Goal: Ask a question: Seek information or help from site administrators or community

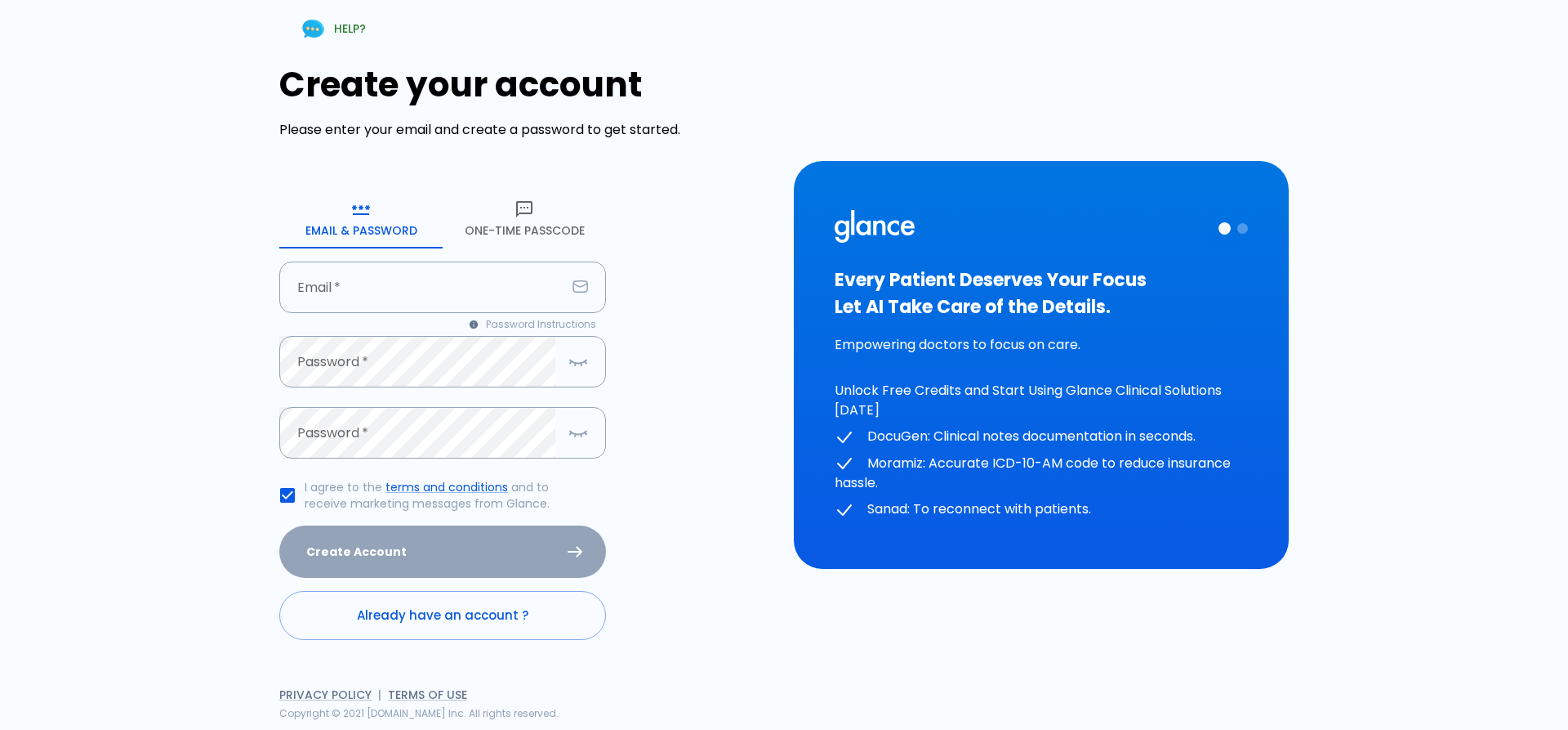
click at [542, 202] on button "One-Time Passcode" at bounding box center [525, 219] width 164 height 59
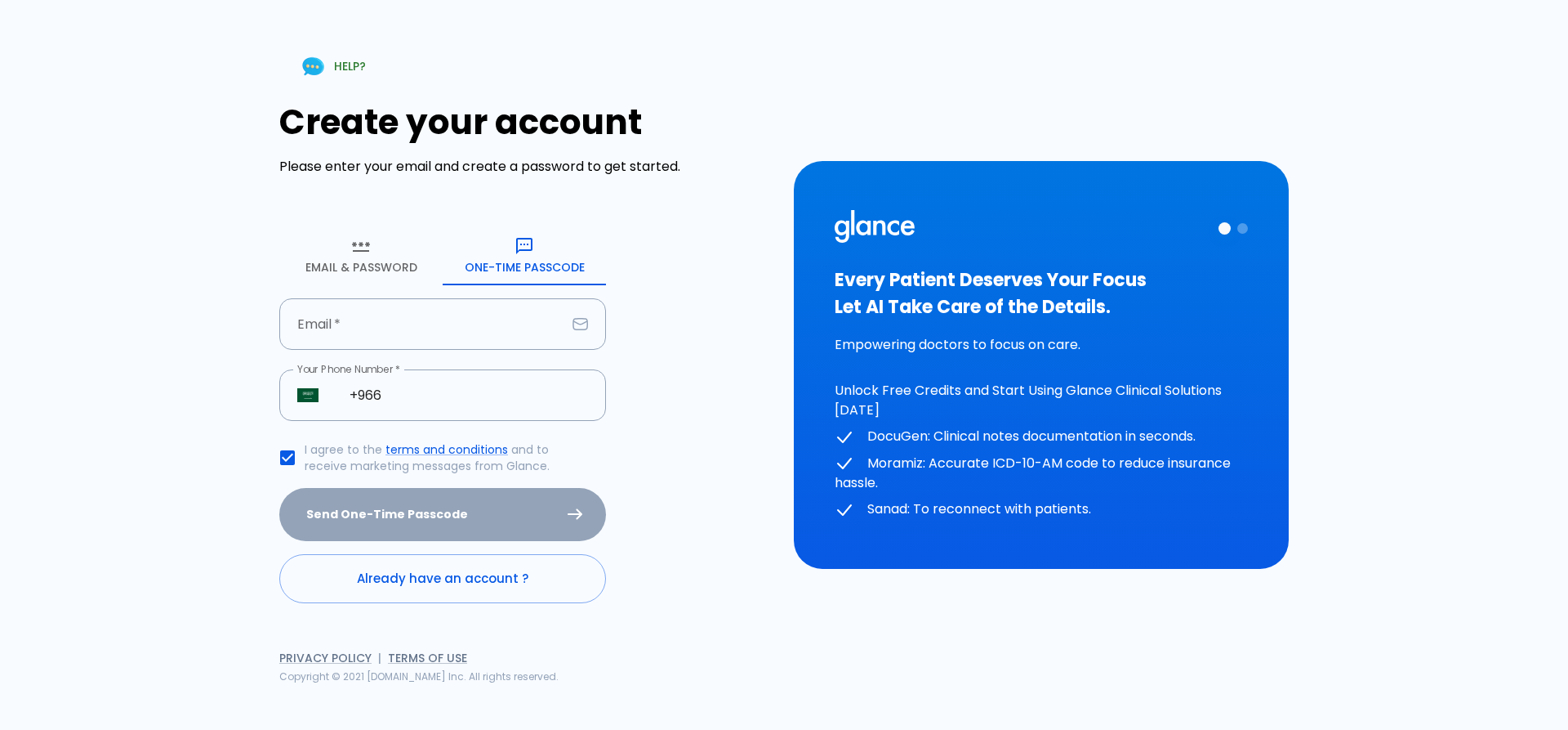
drag, startPoint x: 429, startPoint y: 309, endPoint x: 436, endPoint y: 297, distance: 13.9
click at [429, 309] on input "Email   *" at bounding box center [423, 323] width 287 height 51
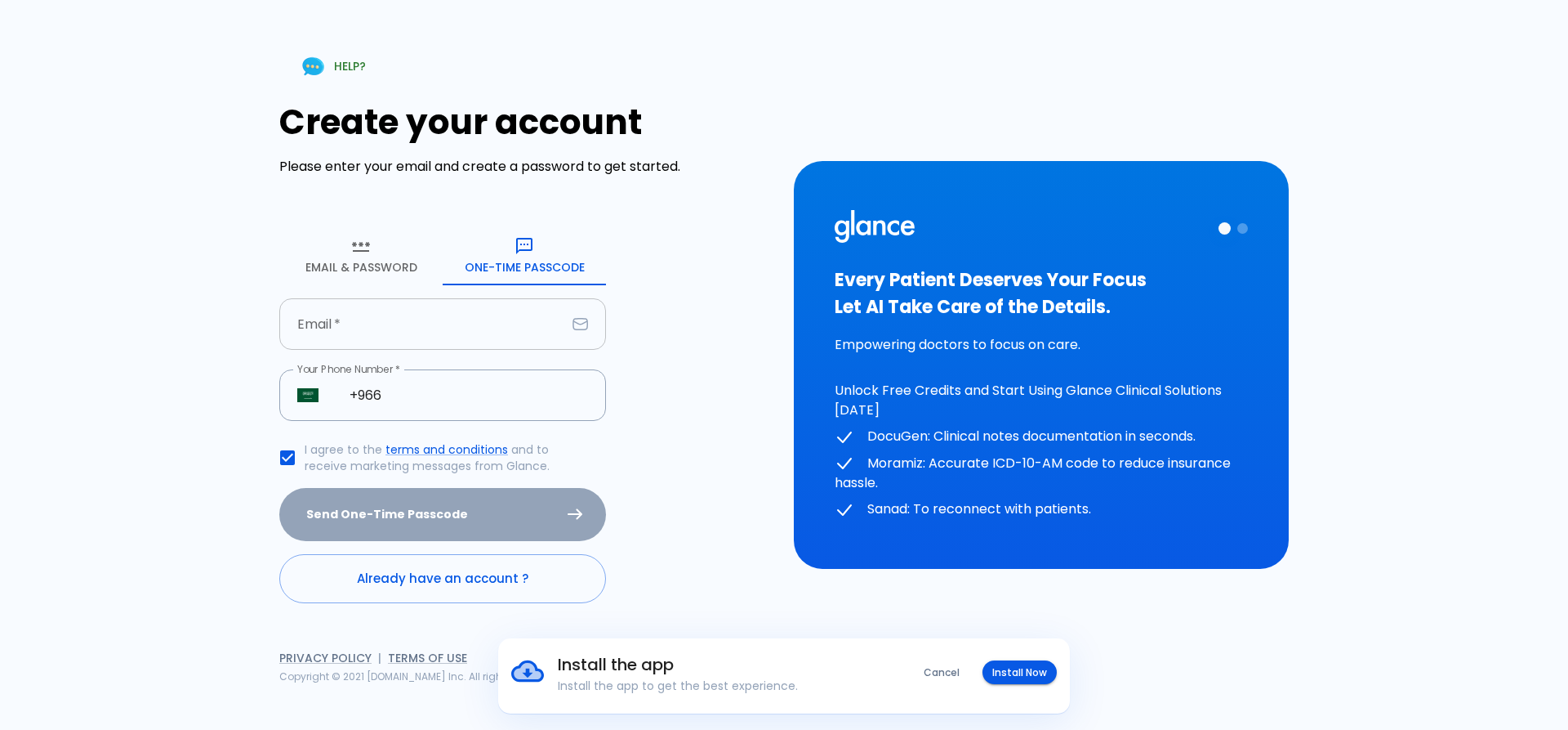
drag, startPoint x: 963, startPoint y: 104, endPoint x: 508, endPoint y: 314, distance: 501.1
click at [508, 314] on input "Email   *" at bounding box center [423, 323] width 287 height 51
type input "alaahabib75@hotmail.com"
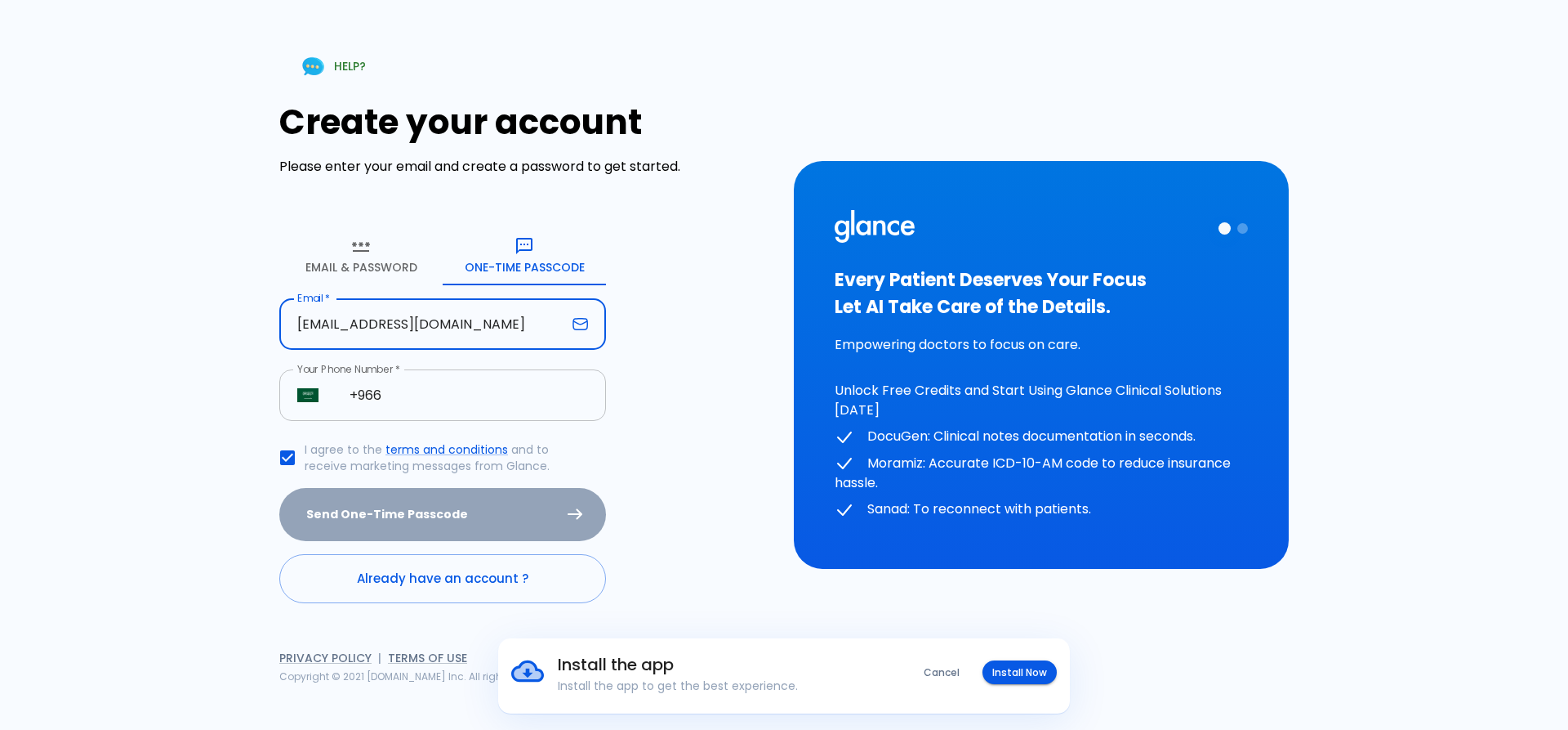
click at [486, 395] on input "+966" at bounding box center [468, 395] width 274 height 51
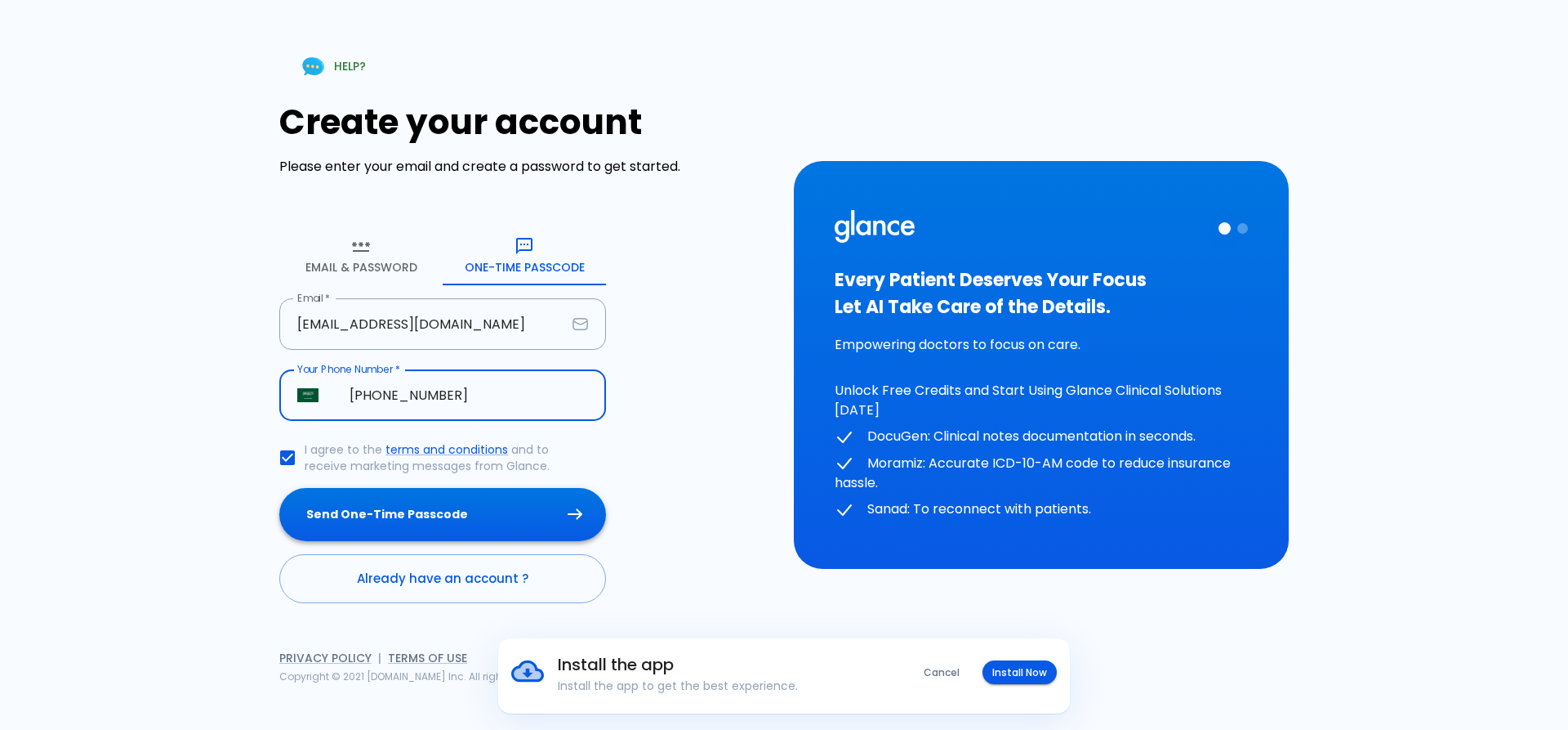
type input "+966 53 422 9618"
click at [488, 523] on button "Send One-Time Passcode" at bounding box center [442, 514] width 326 height 53
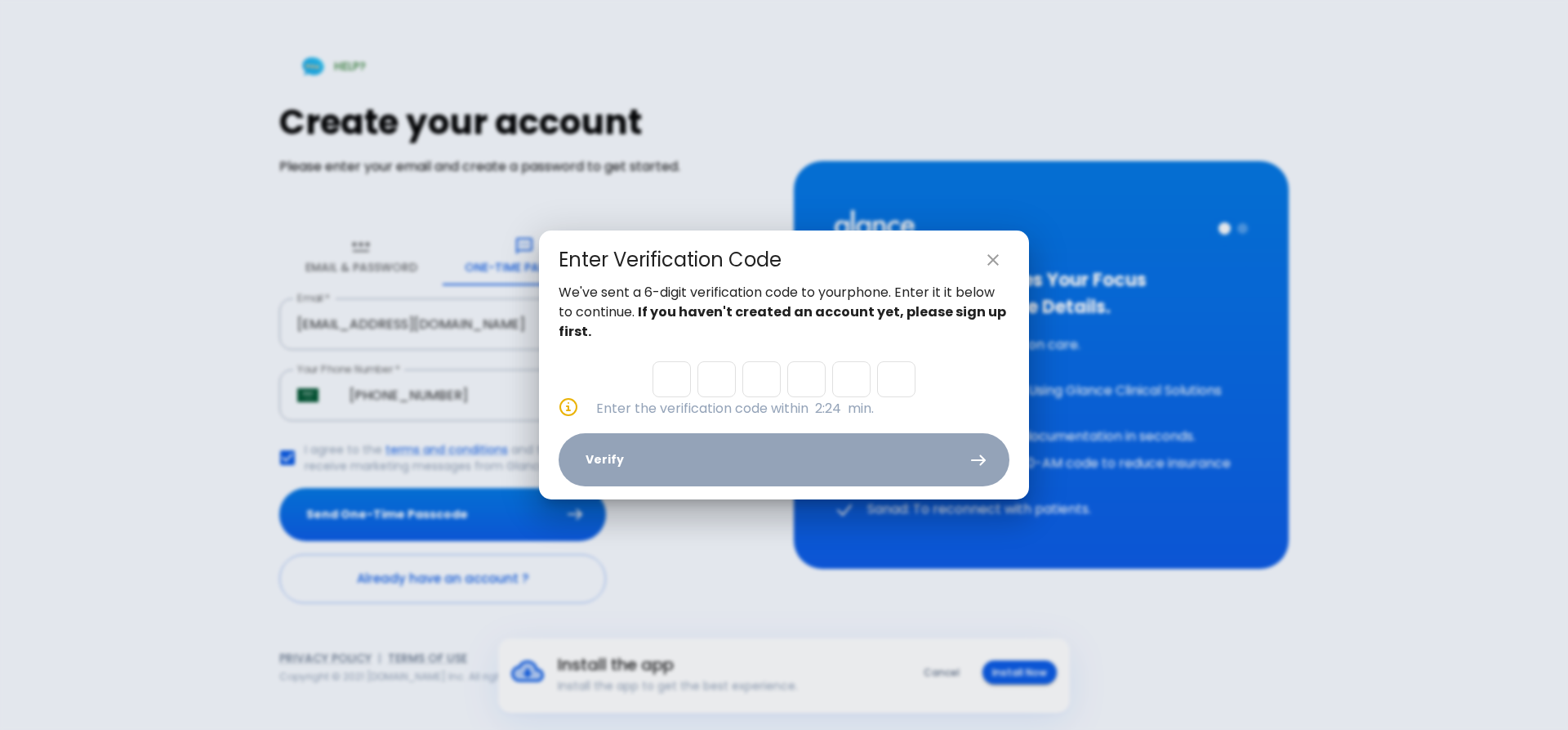
type input "0"
type input "9"
type input "2"
type input "9"
type input "6"
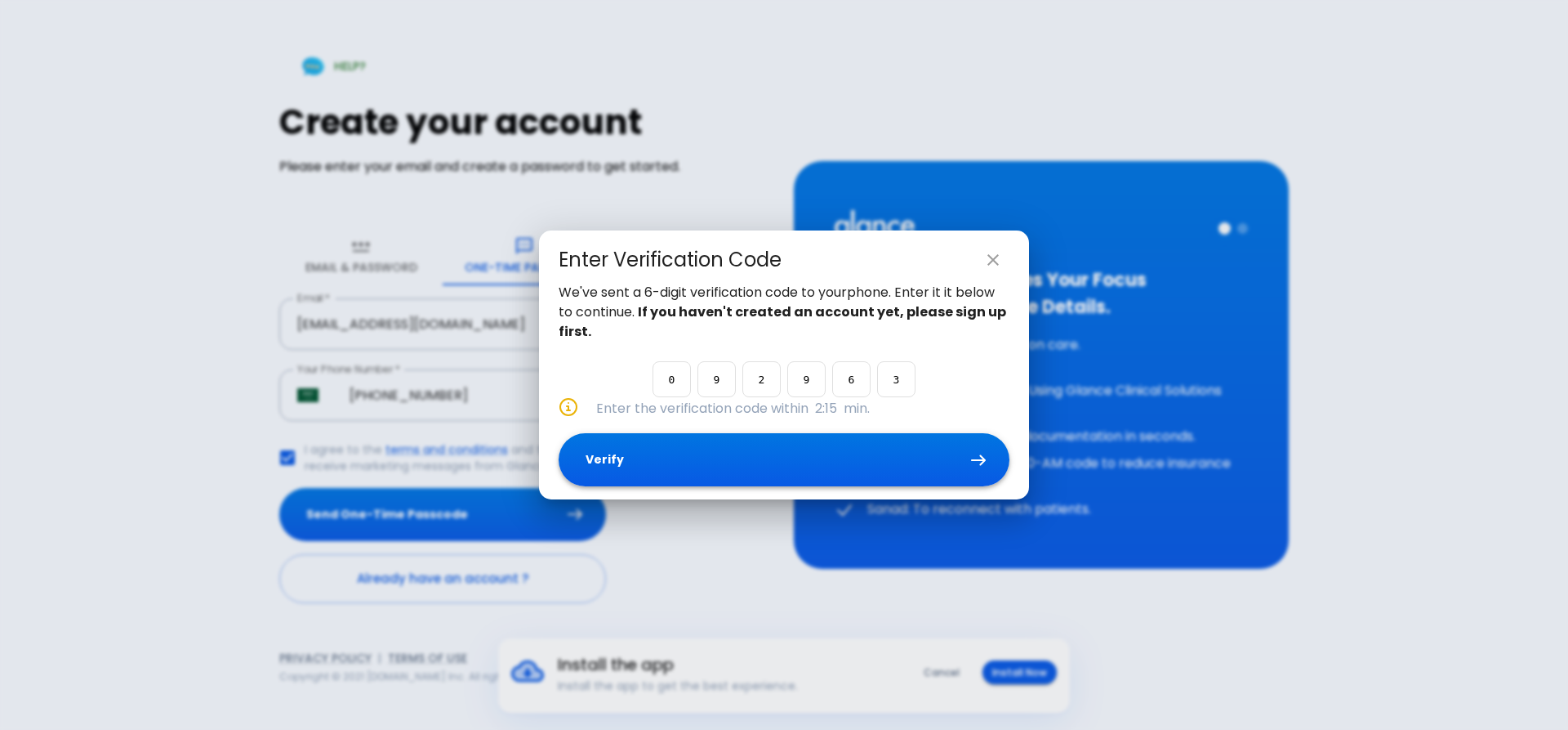
type input "3"
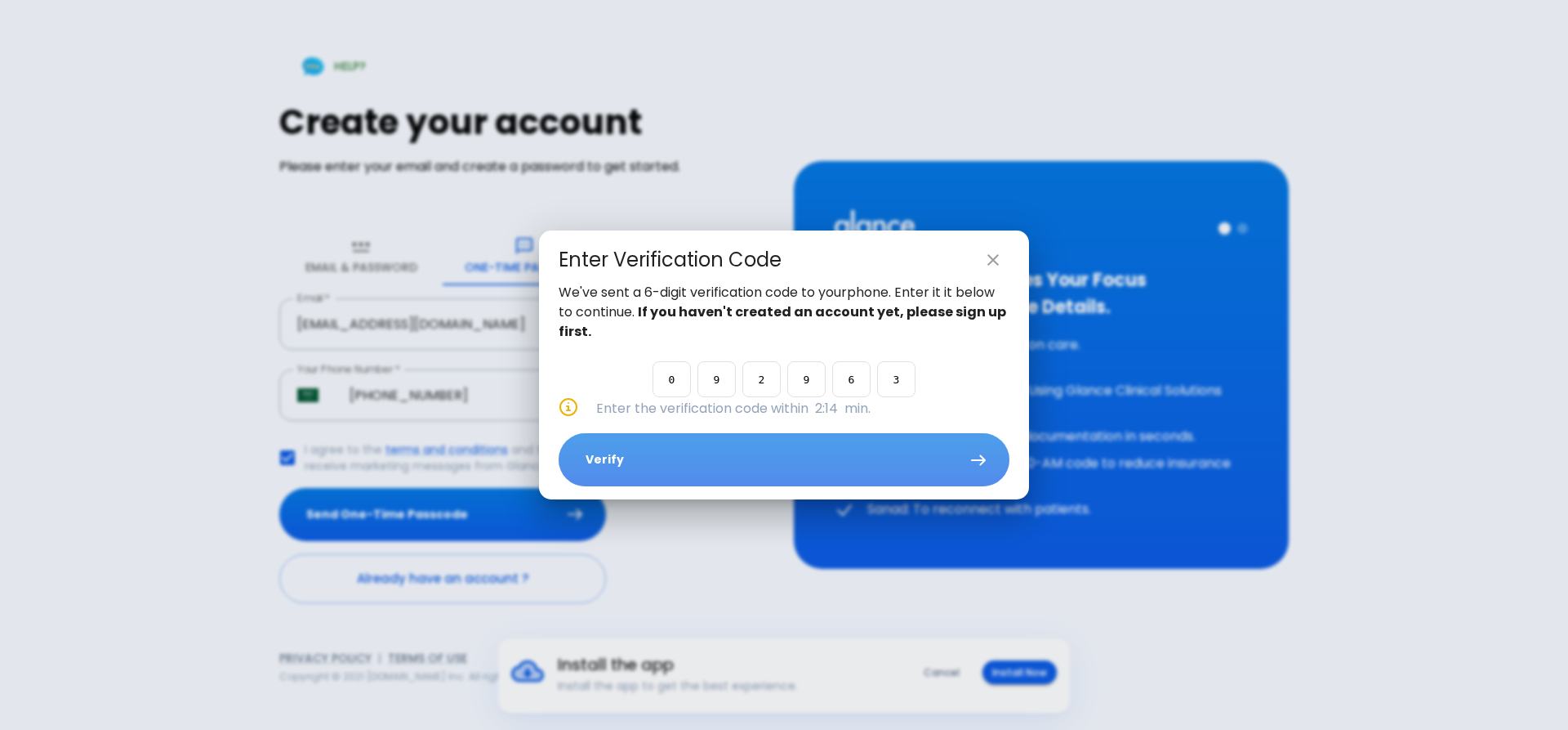
click at [960, 459] on button "Verify" at bounding box center [784, 459] width 451 height 53
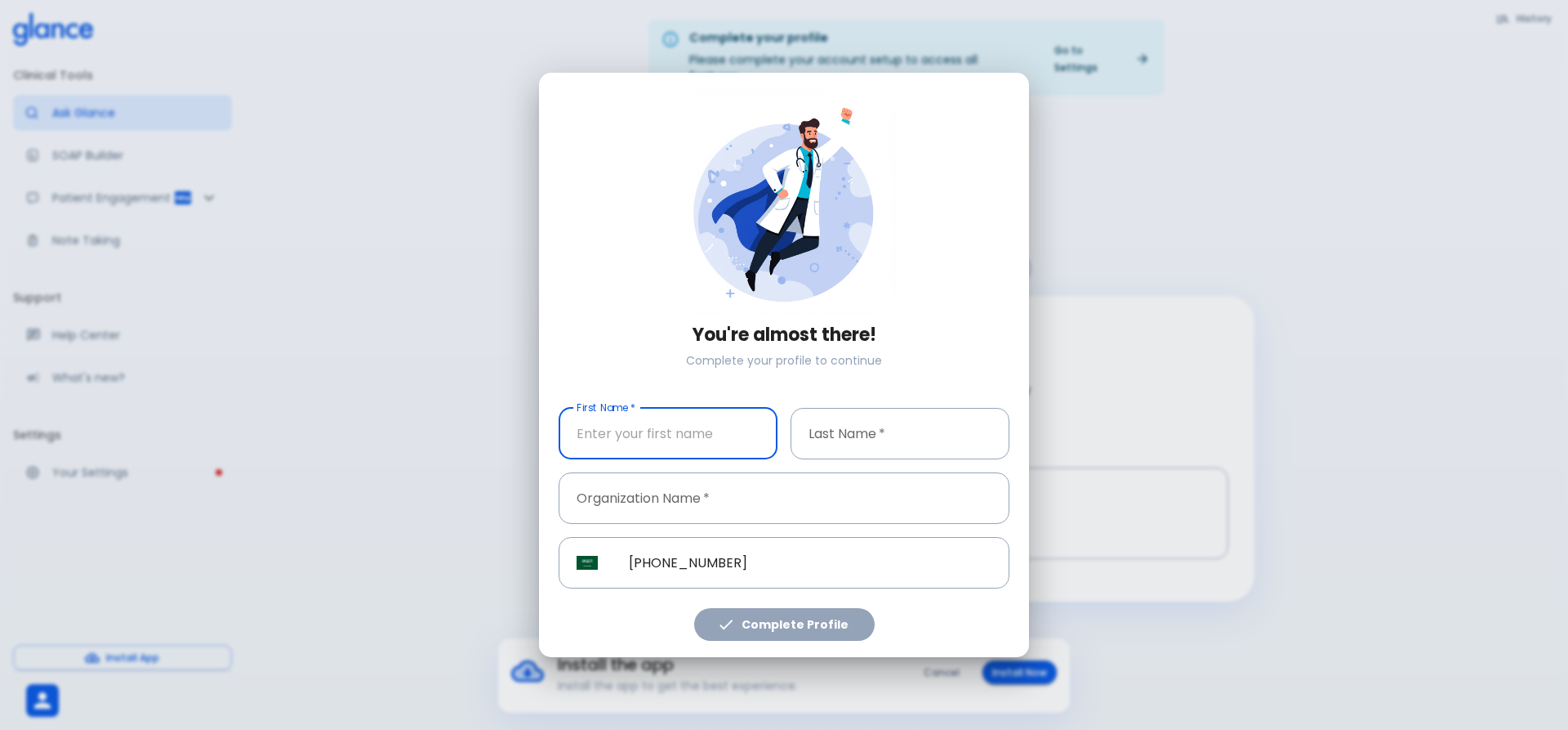
click at [705, 437] on input "First Name   *" at bounding box center [668, 433] width 219 height 51
type input "ALAAULDIN"
click at [908, 441] on input "Last Name   *" at bounding box center [900, 433] width 219 height 51
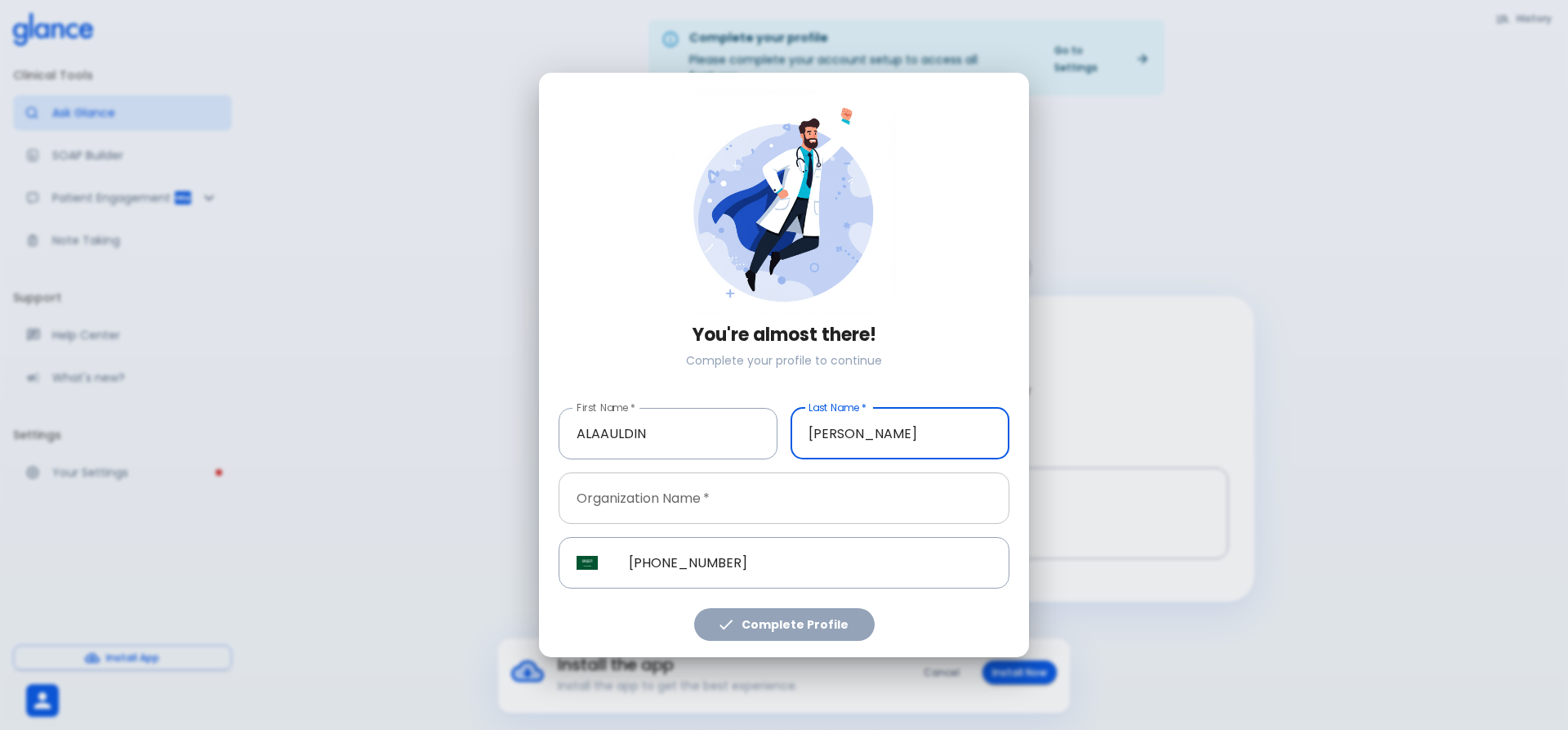
type input "HABIB"
click at [736, 508] on input "Organization Name   *" at bounding box center [784, 498] width 451 height 51
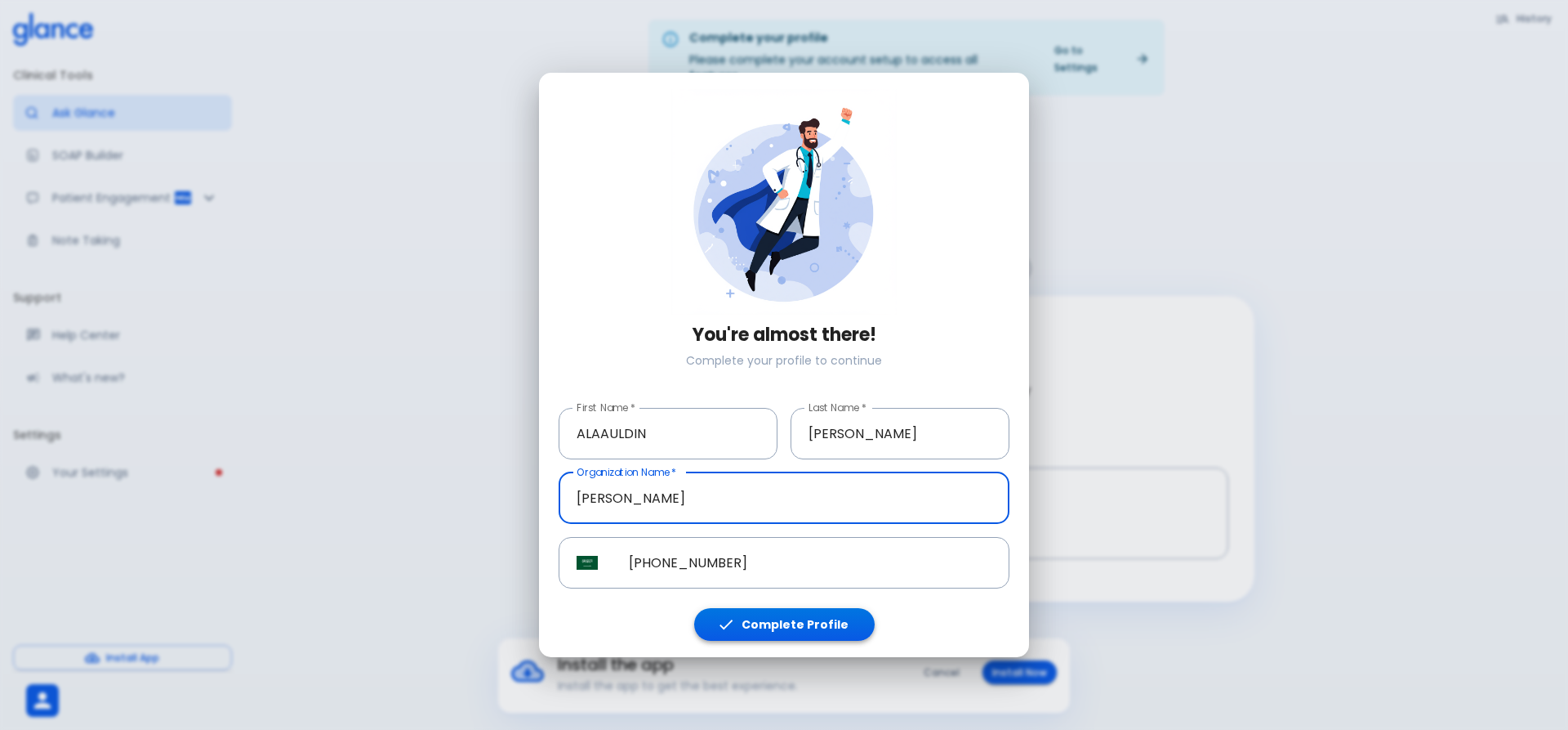
type input "[PERSON_NAME]"
click at [750, 629] on button "Complete Profile" at bounding box center [784, 625] width 181 height 34
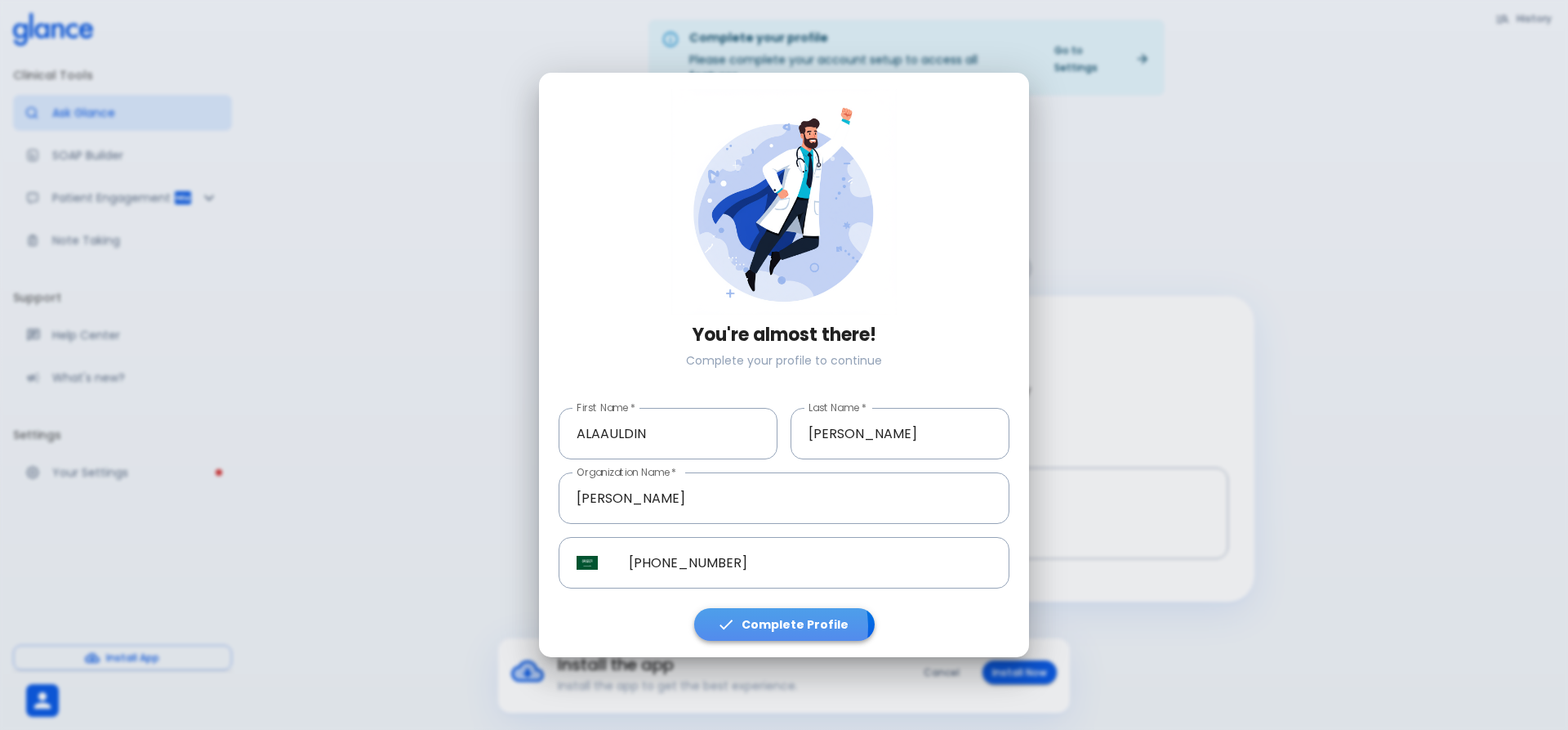
click at [767, 627] on button "Complete Profile" at bounding box center [784, 625] width 181 height 34
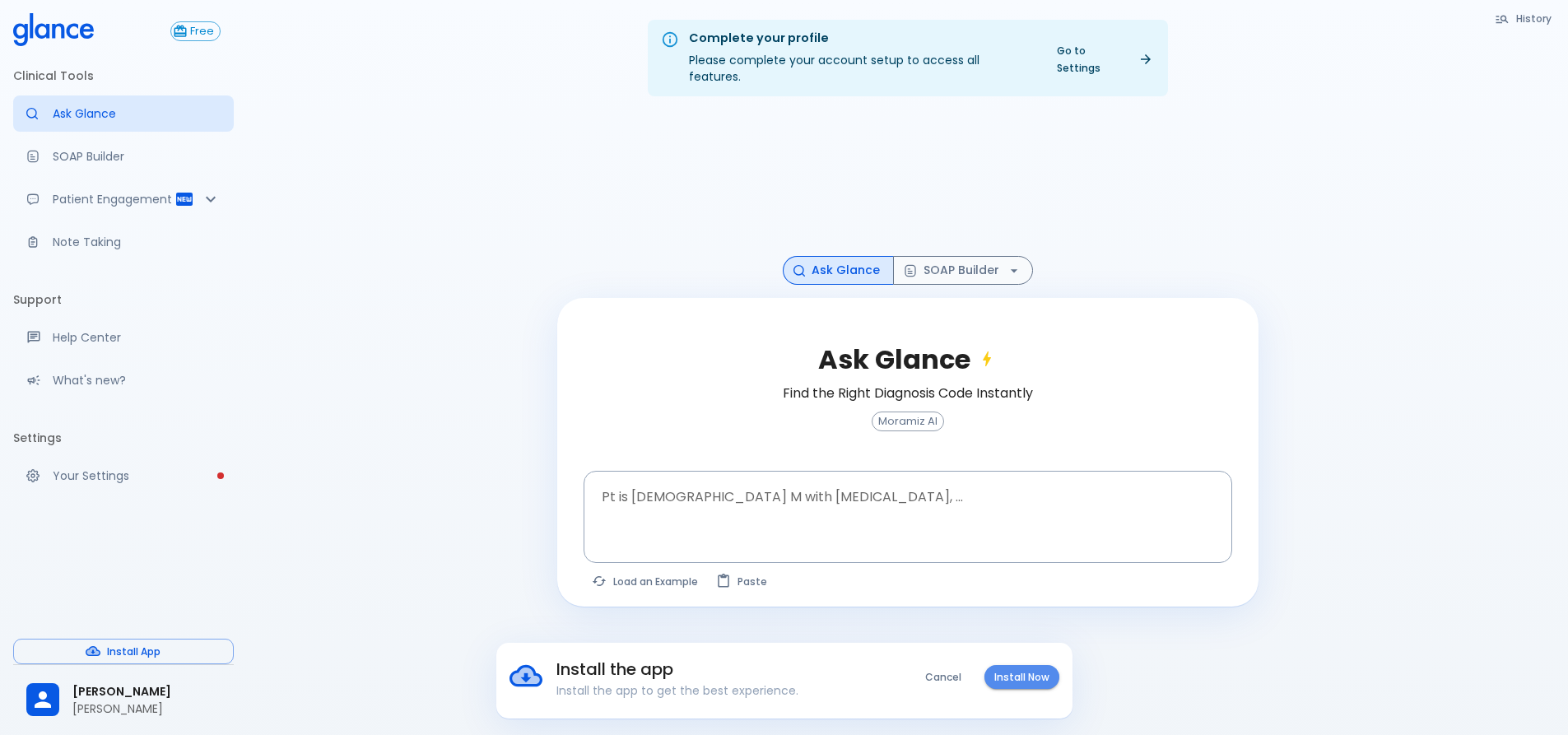
click at [1014, 683] on button "Install Now" at bounding box center [1022, 676] width 75 height 24
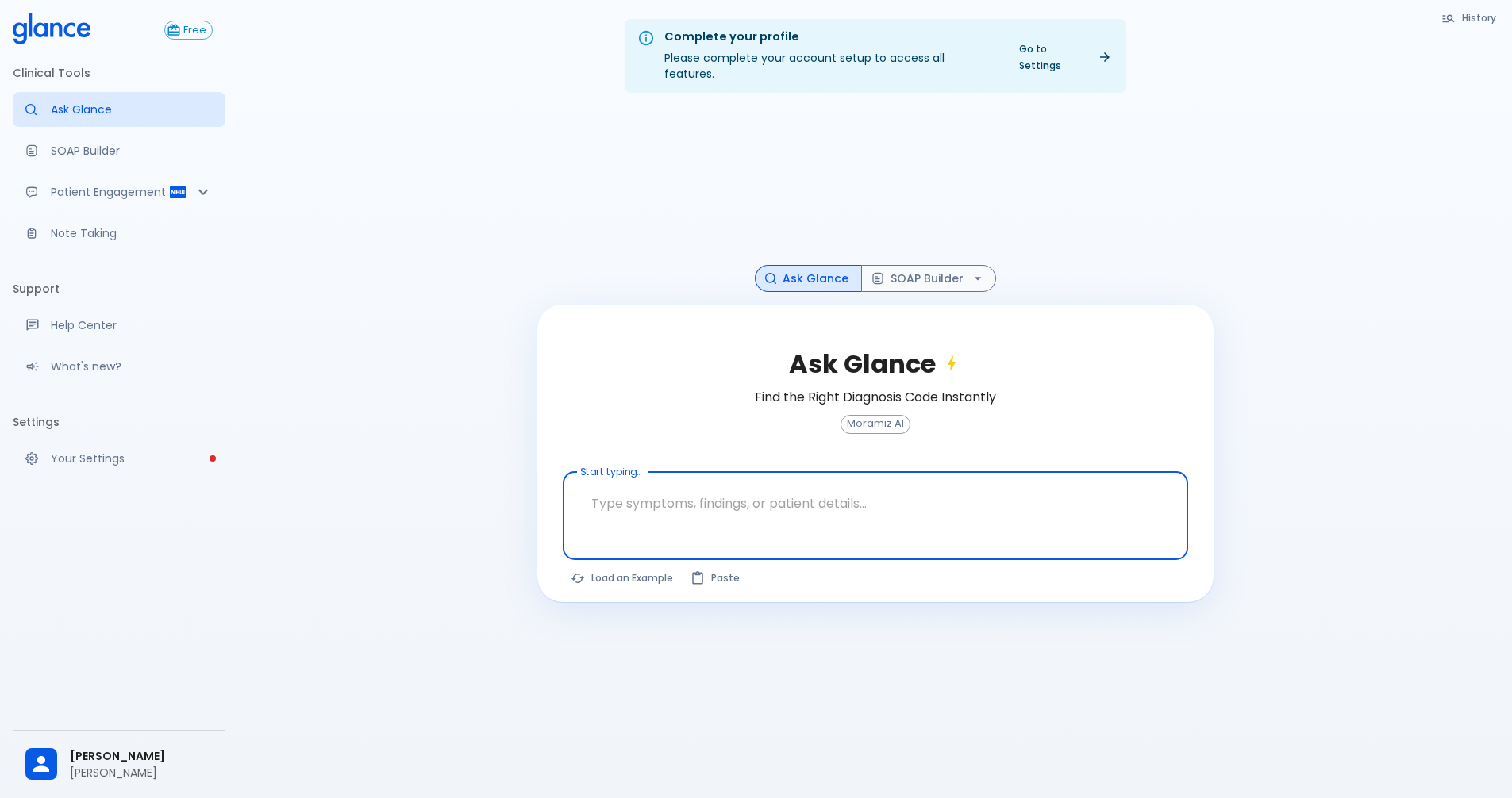
click at [632, 493] on textarea "Start typing..." at bounding box center [875, 503] width 603 height 50
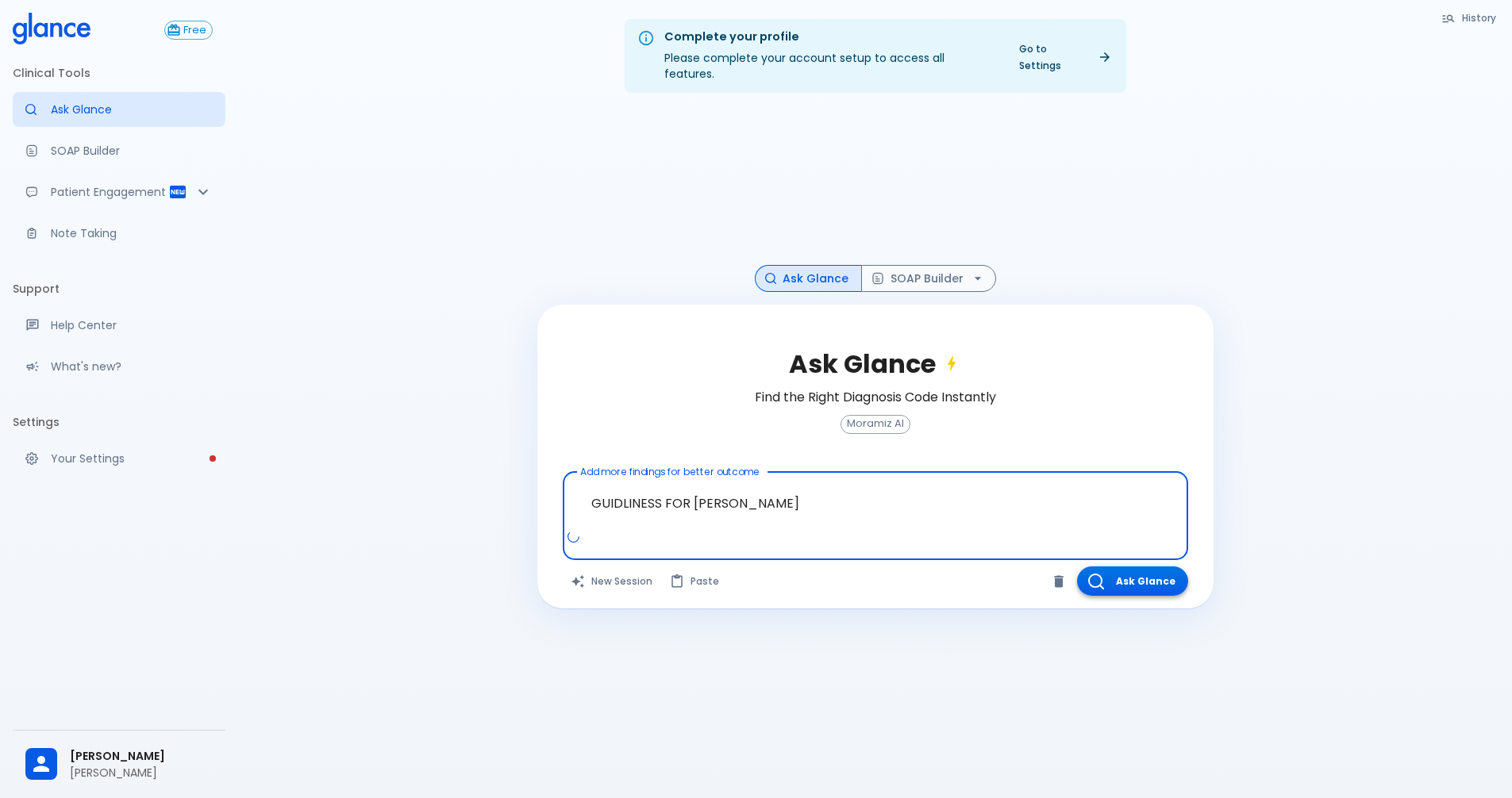
type textarea "GUIDLINESS FOR [PERSON_NAME]"
click at [724, 568] on button "Ask Glance" at bounding box center [1133, 581] width 111 height 29
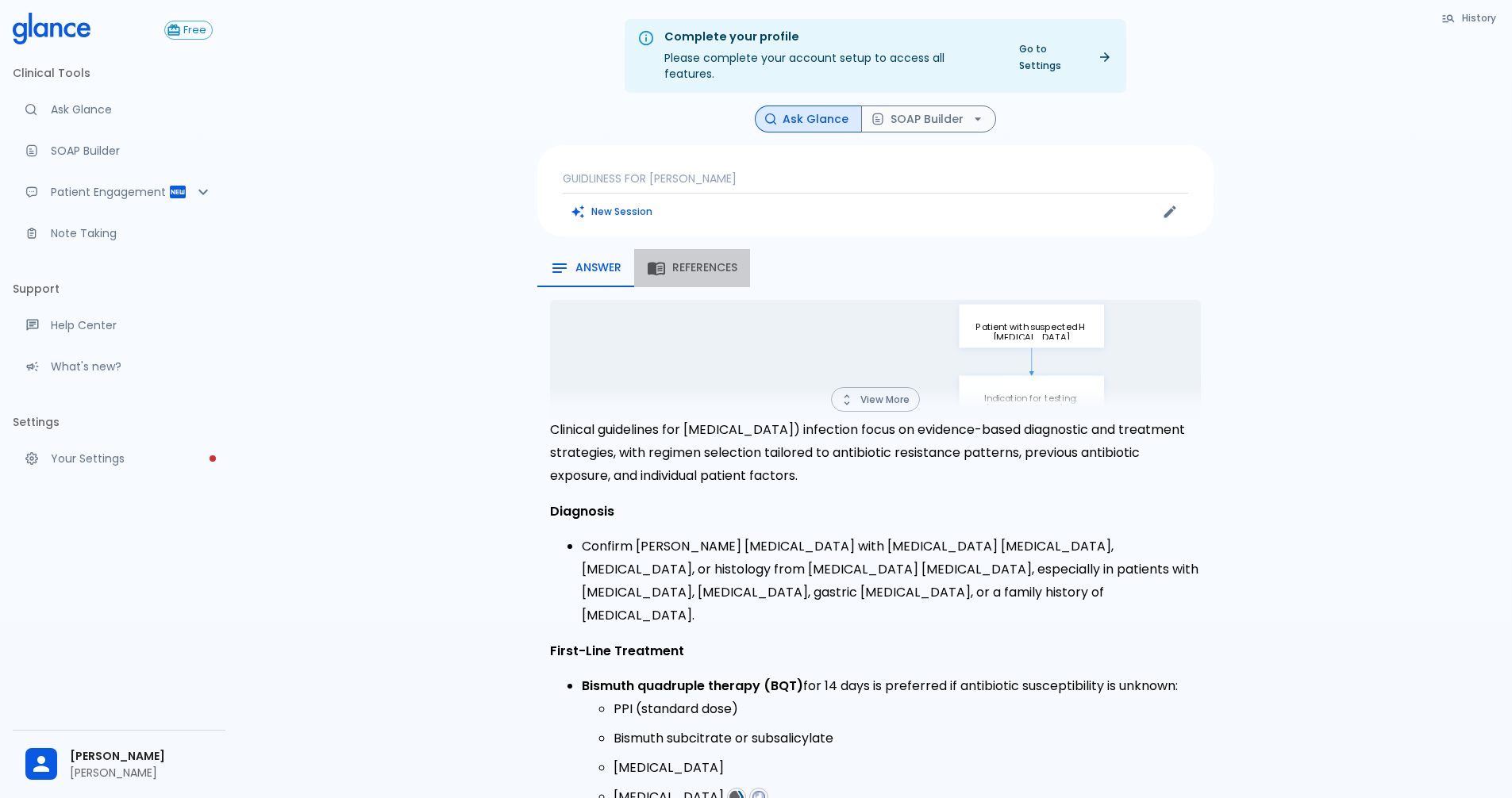
click at [704, 261] on span "References" at bounding box center [704, 268] width 65 height 14
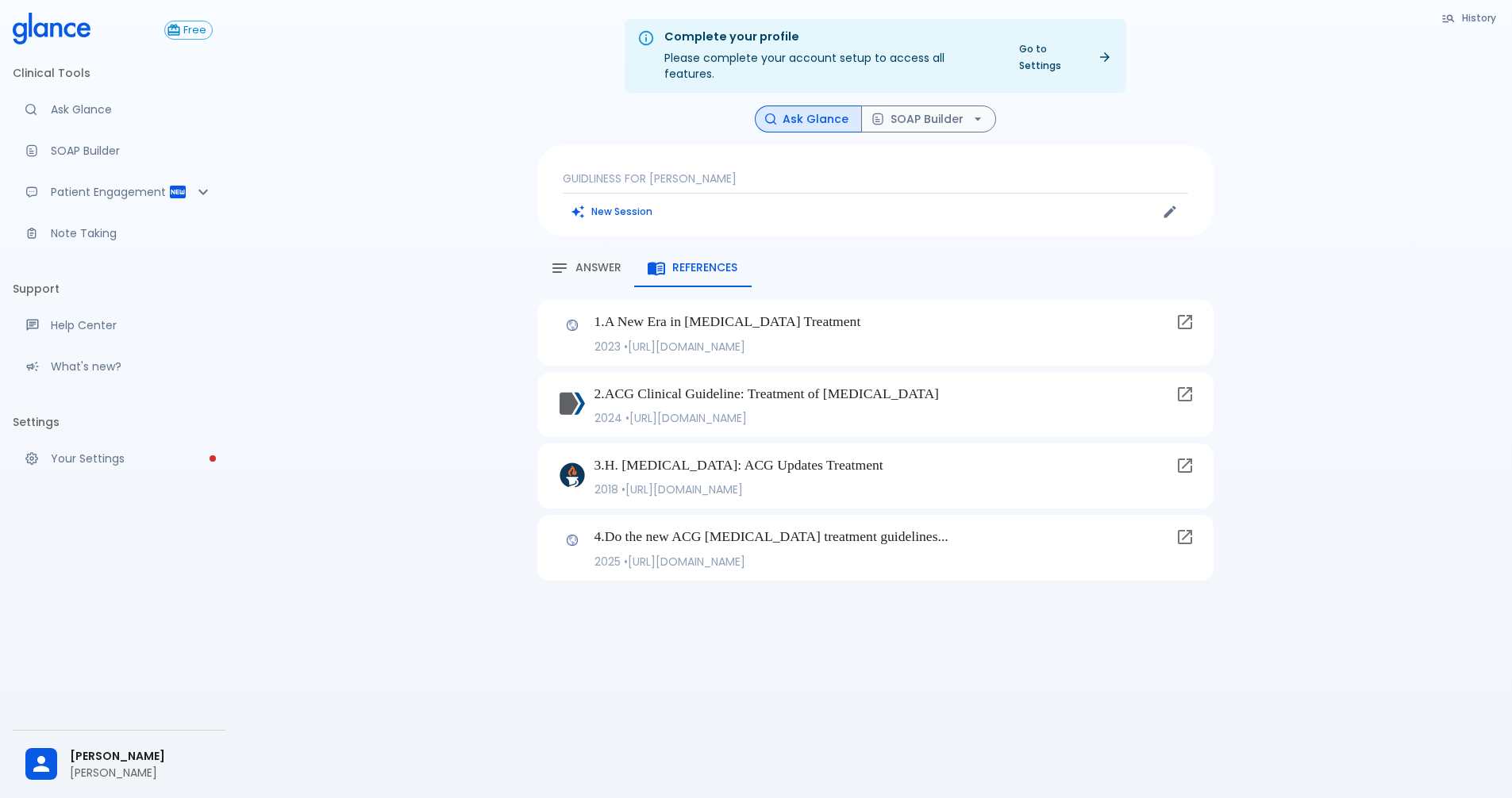
click at [597, 261] on span "Answer" at bounding box center [598, 268] width 46 height 14
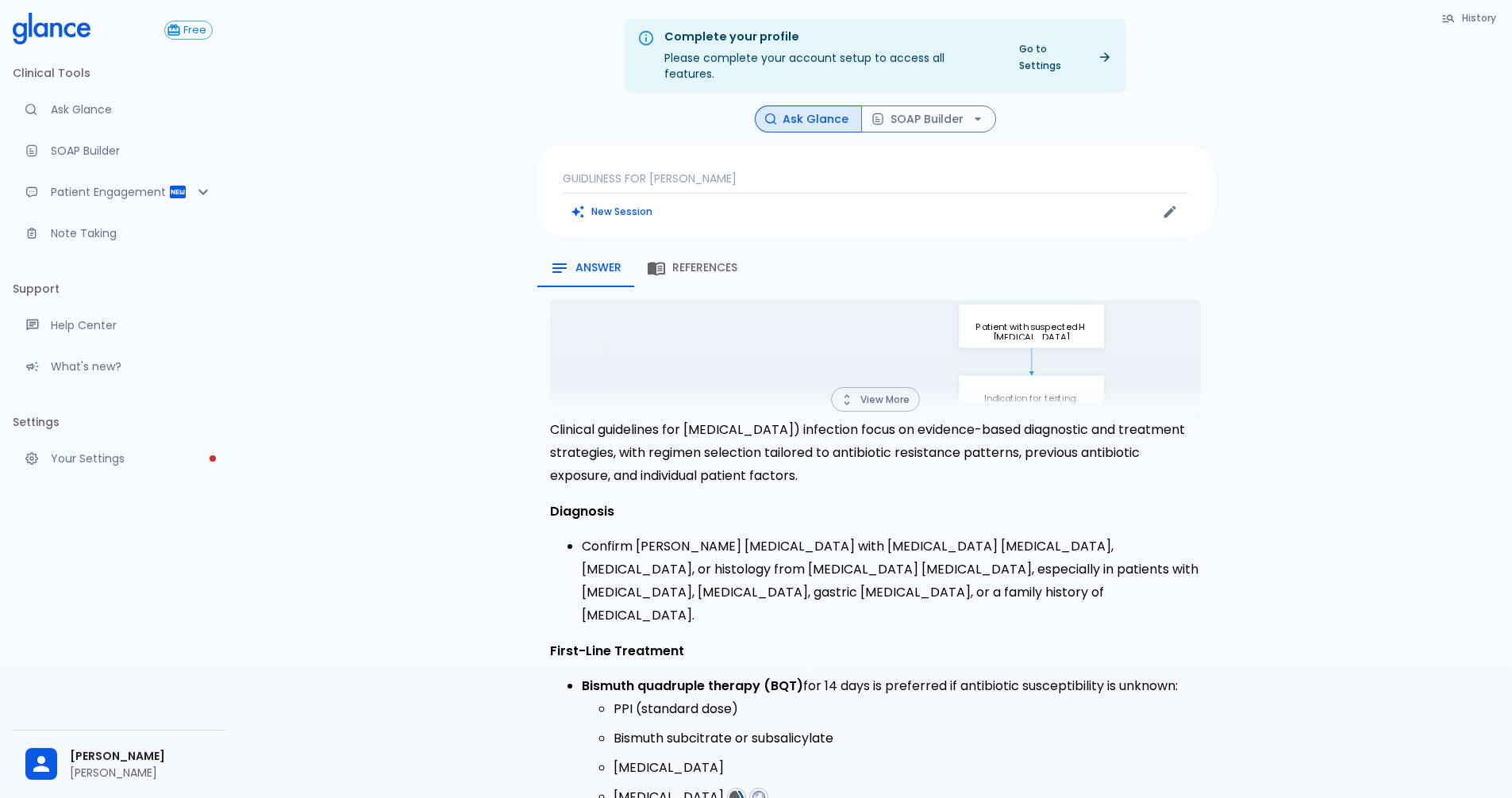
click at [724, 388] on button "View More" at bounding box center [875, 400] width 89 height 25
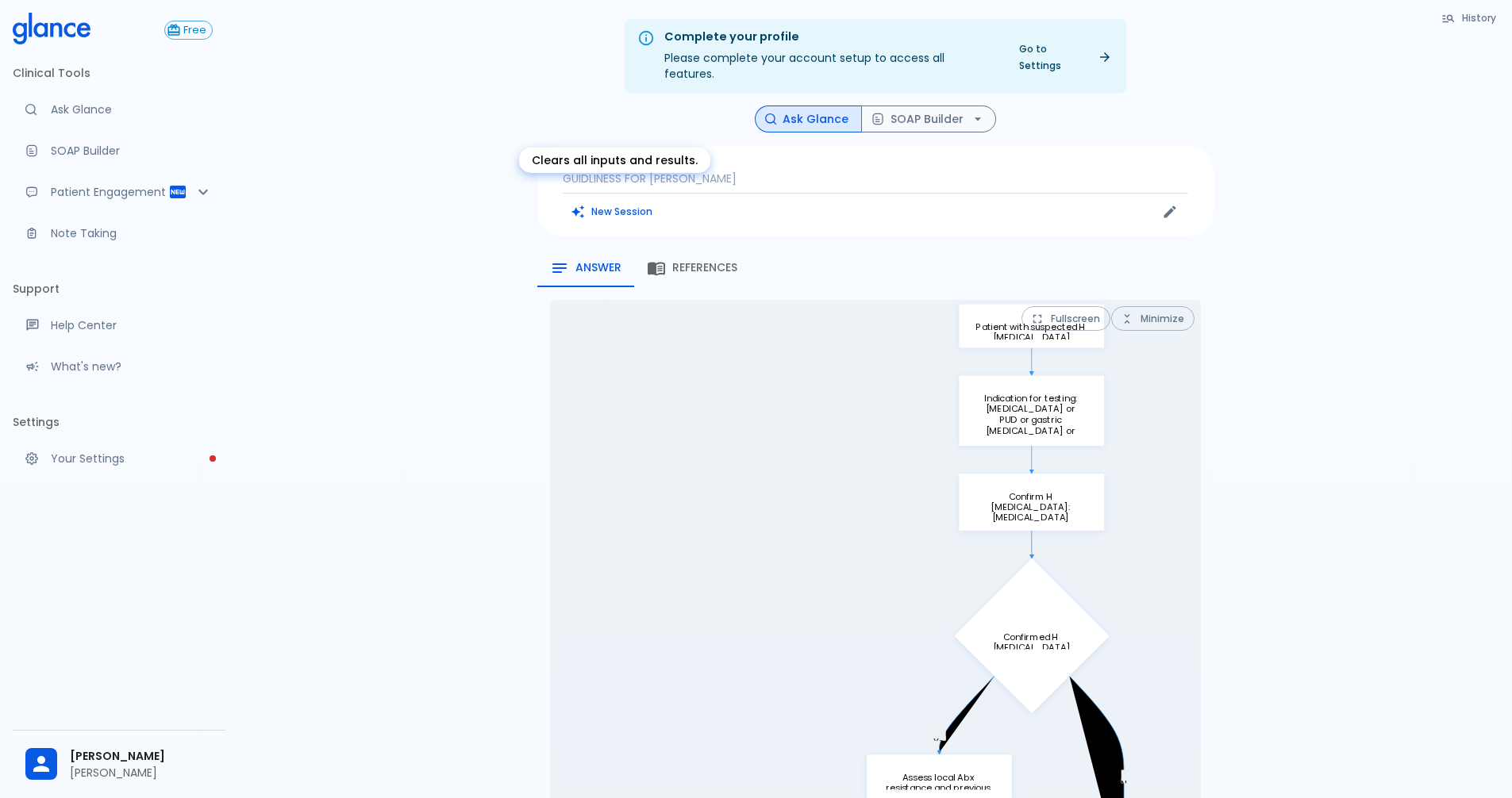
click at [615, 200] on button "New Session" at bounding box center [612, 211] width 99 height 23
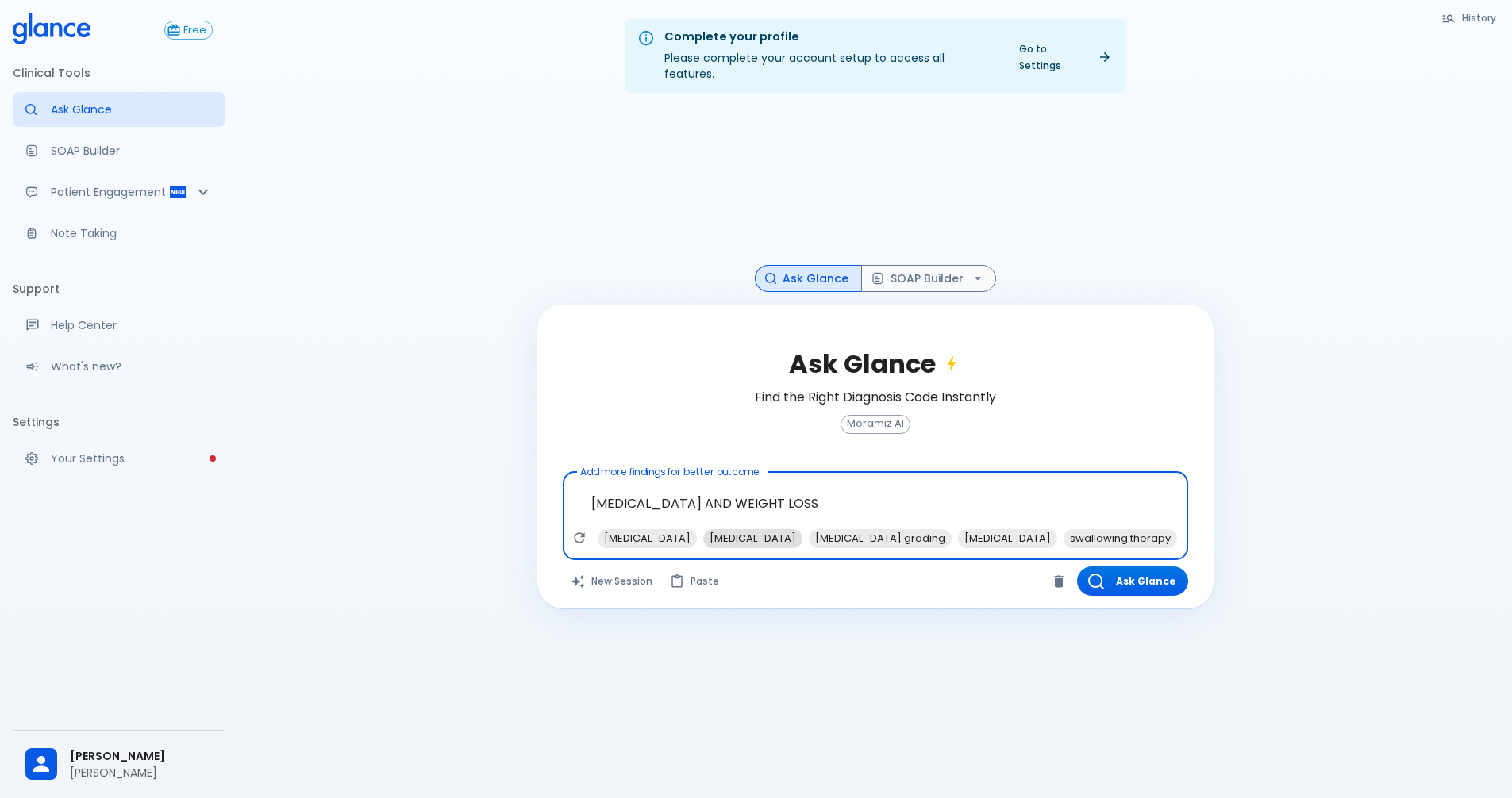
click at [724, 529] on span "[MEDICAL_DATA]" at bounding box center [752, 538] width 99 height 18
click at [724, 529] on span "[MEDICAL_DATA]" at bounding box center [901, 538] width 99 height 18
type textarea "[MEDICAL_DATA] AND WEIGHT LOSS, [MEDICAL_DATA], [MEDICAL_DATA]"
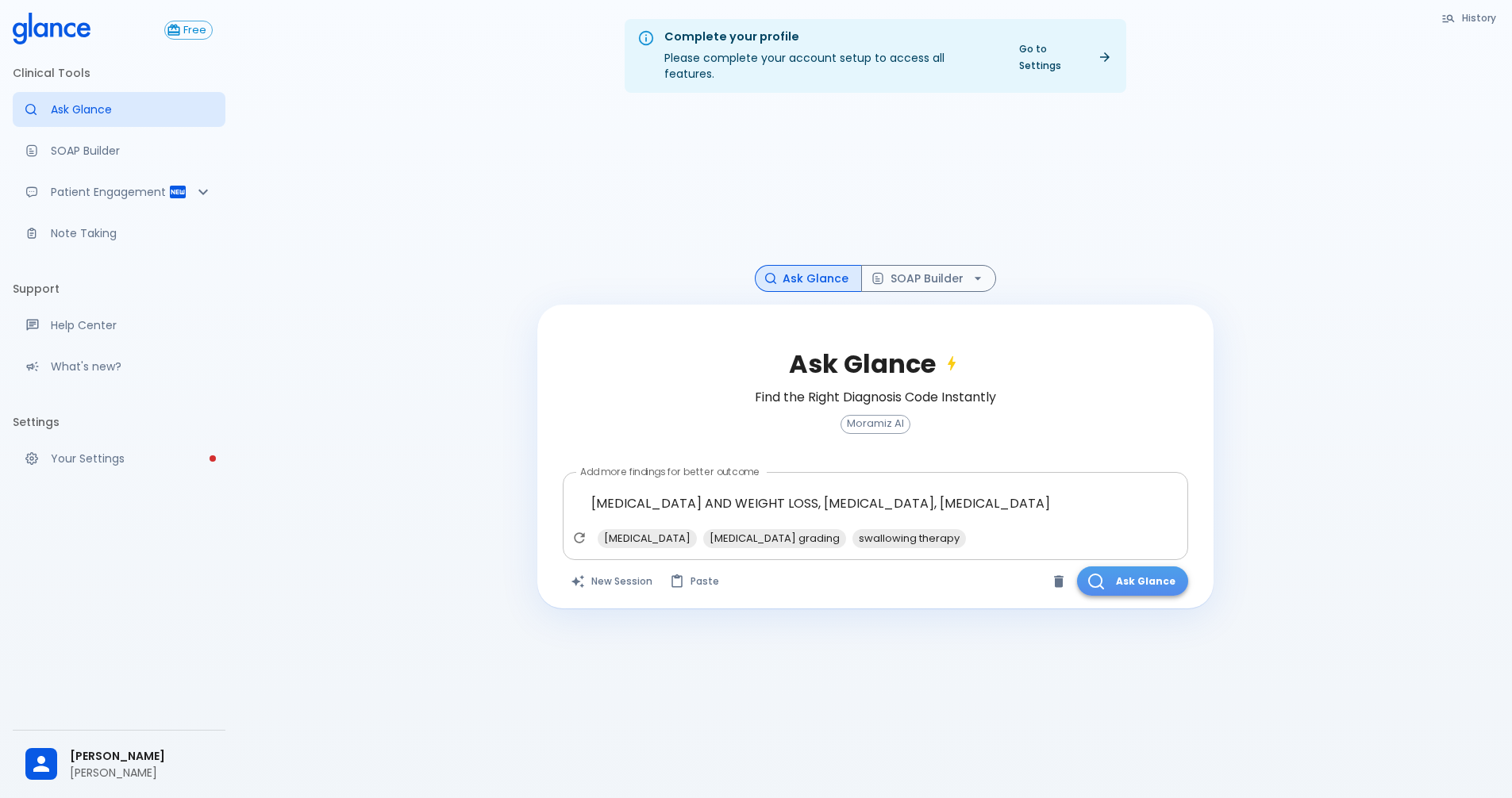
click at [724, 572] on button "Ask Glance" at bounding box center [1133, 581] width 111 height 29
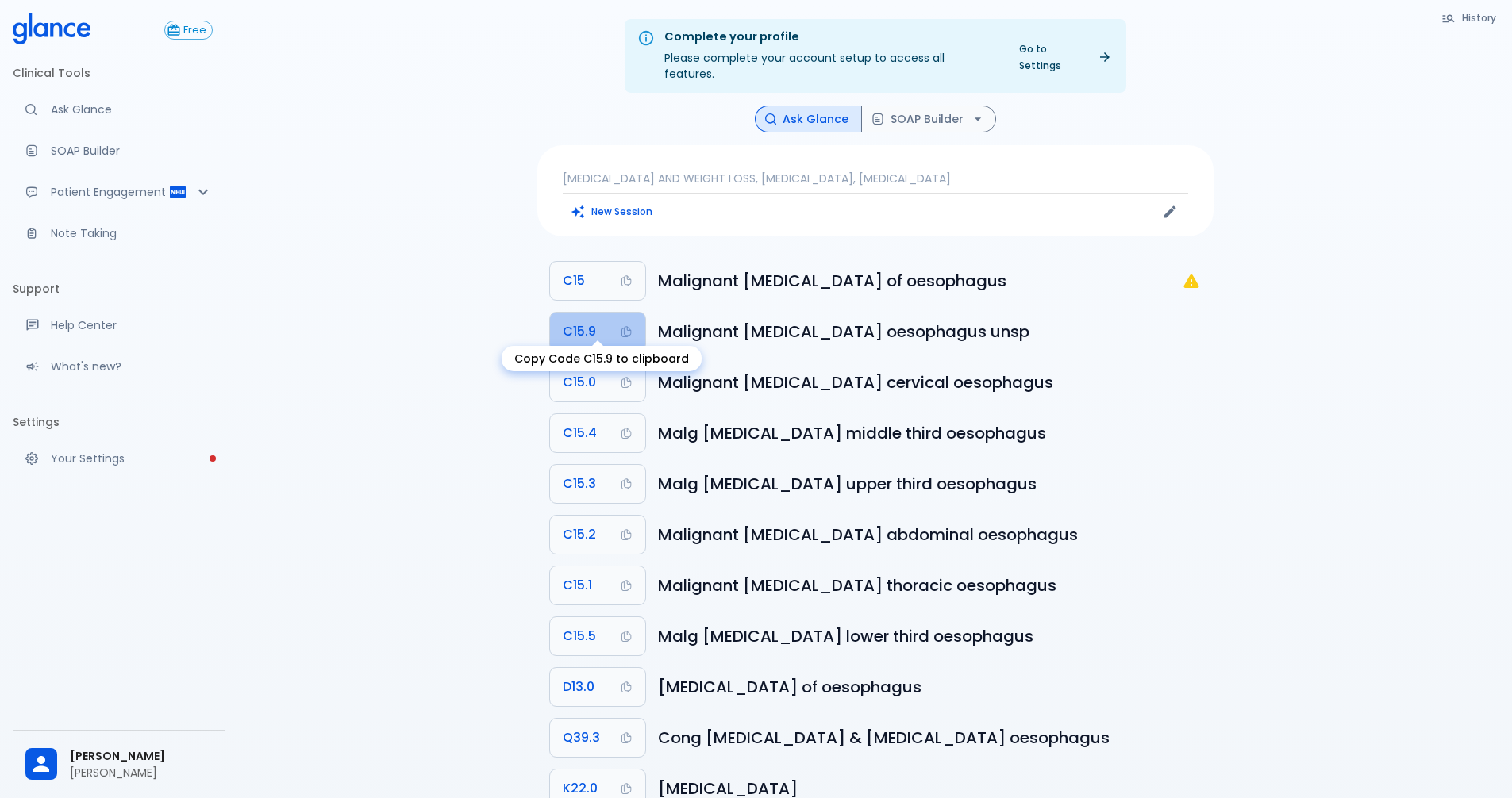
click at [595, 320] on span "C15.9" at bounding box center [579, 331] width 34 height 22
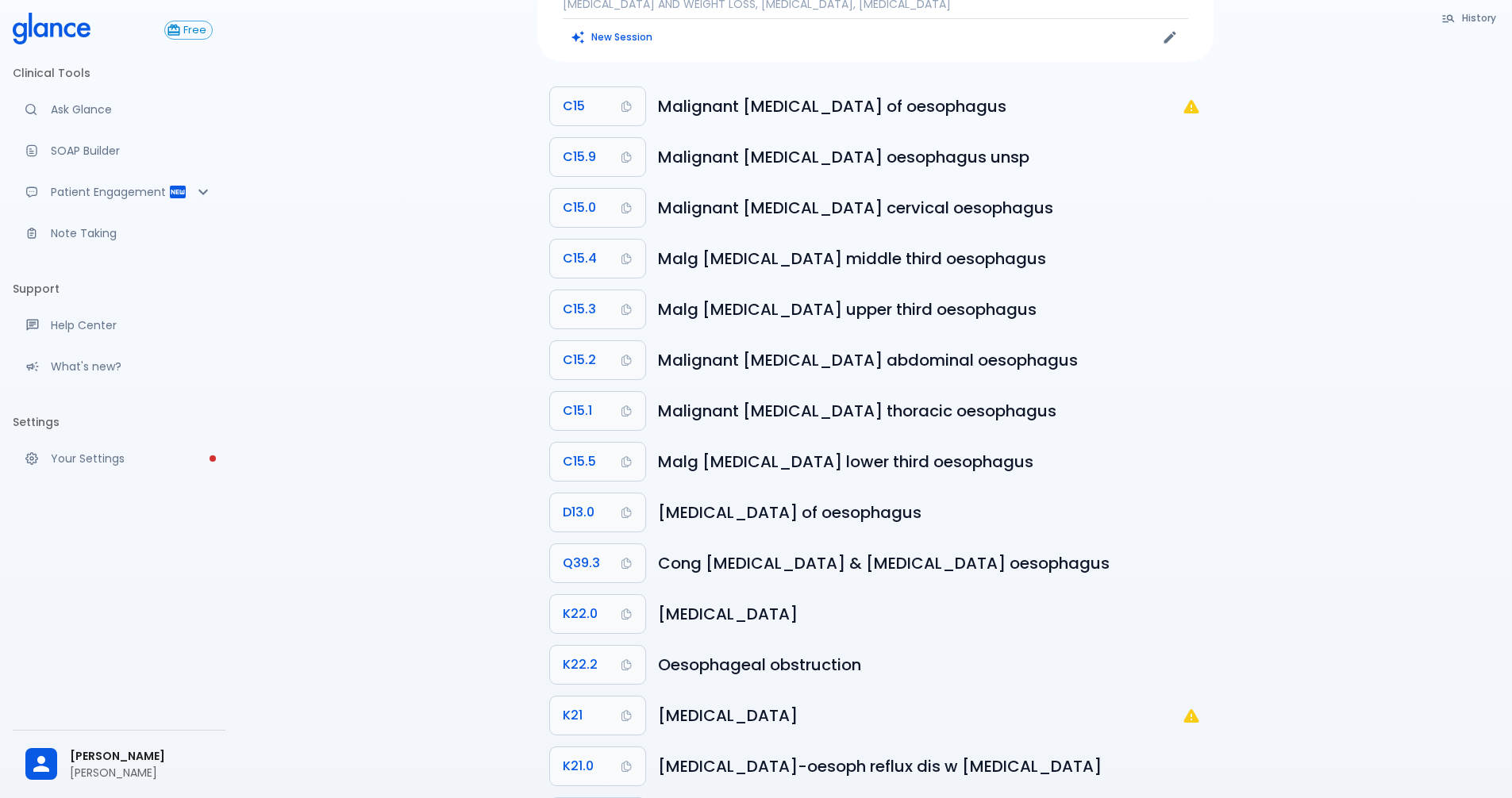
scroll to position [238, 0]
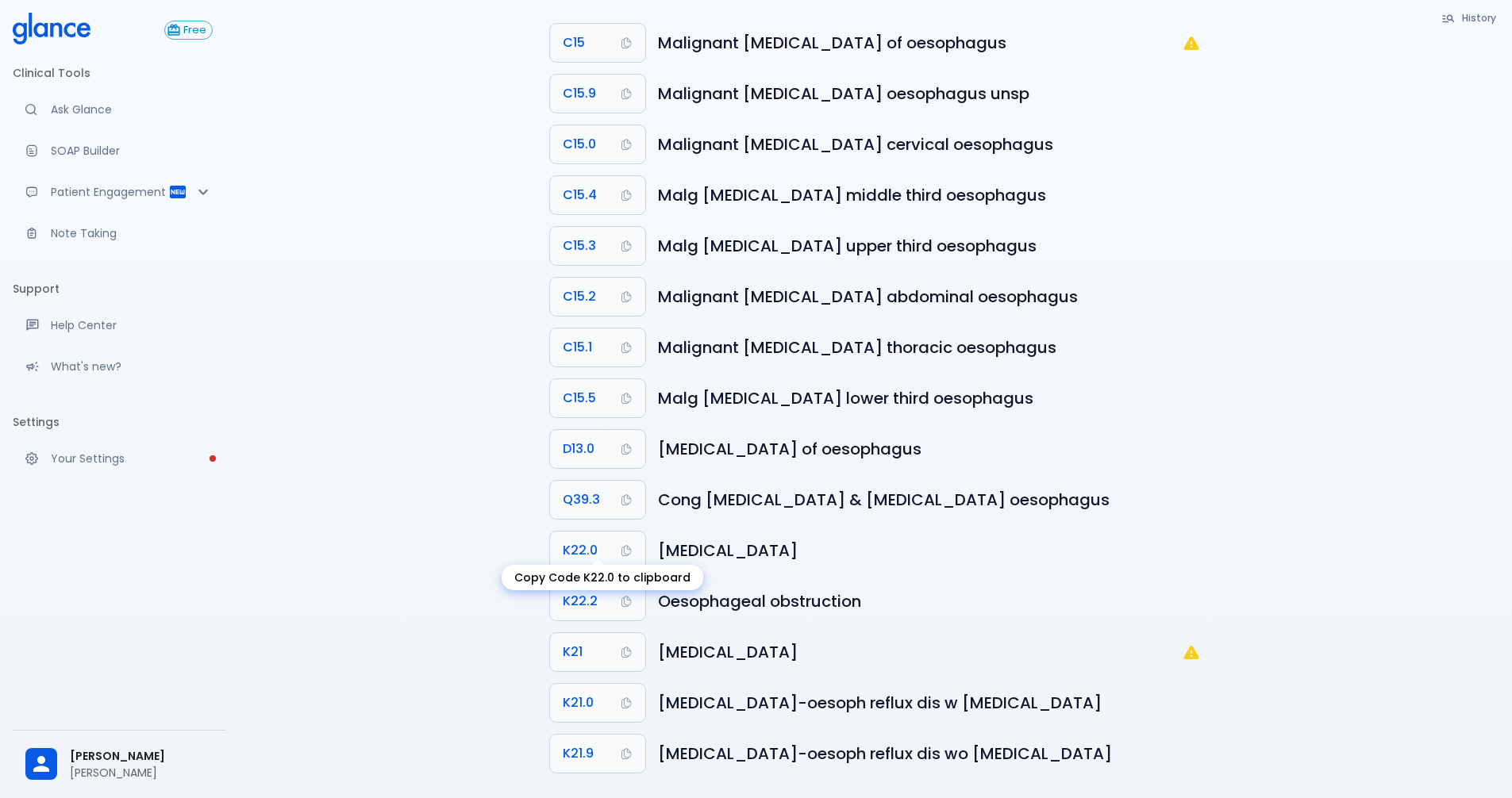
click at [589, 539] on span "K22.0" at bounding box center [580, 550] width 35 height 22
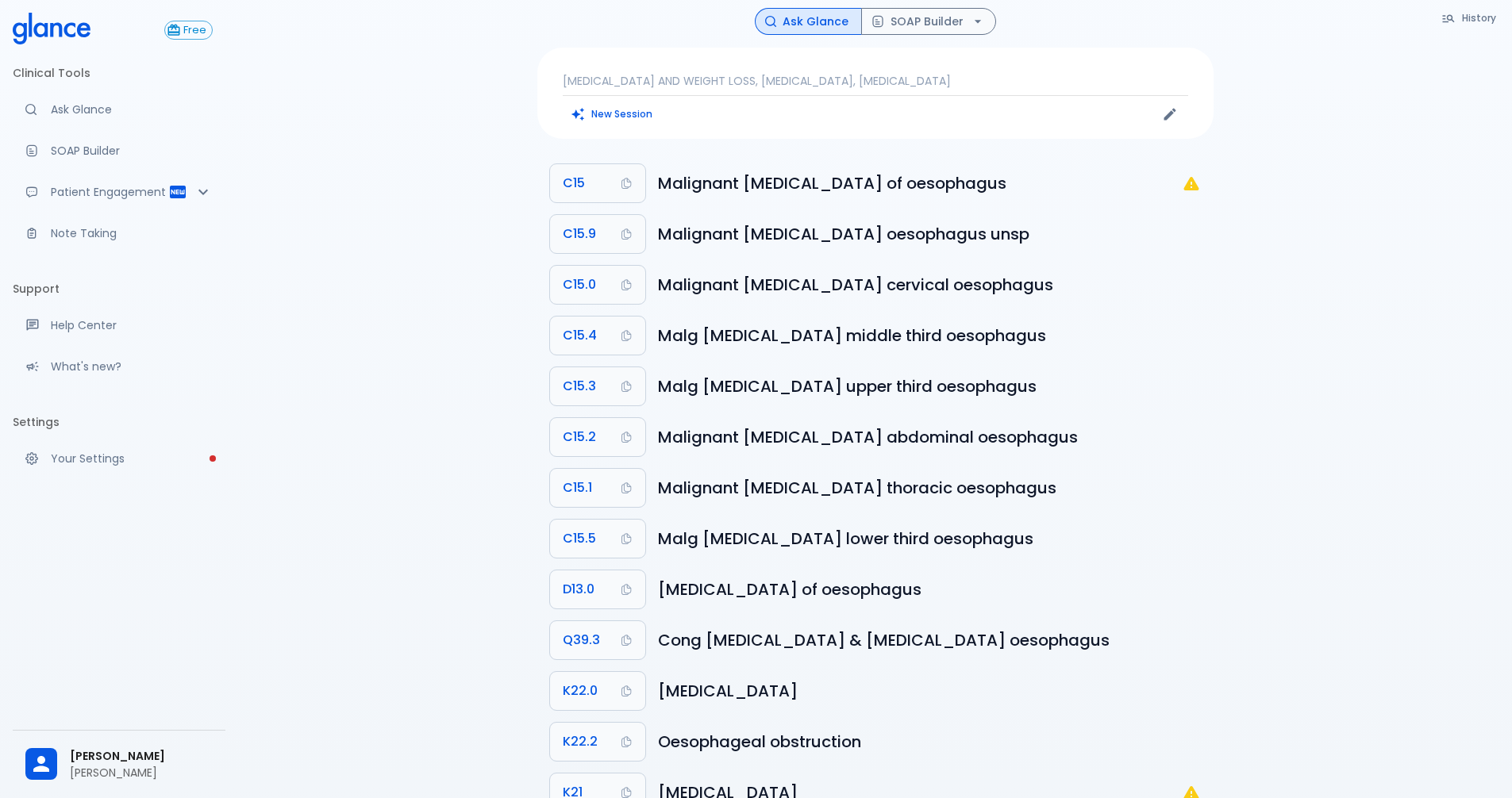
scroll to position [0, 0]
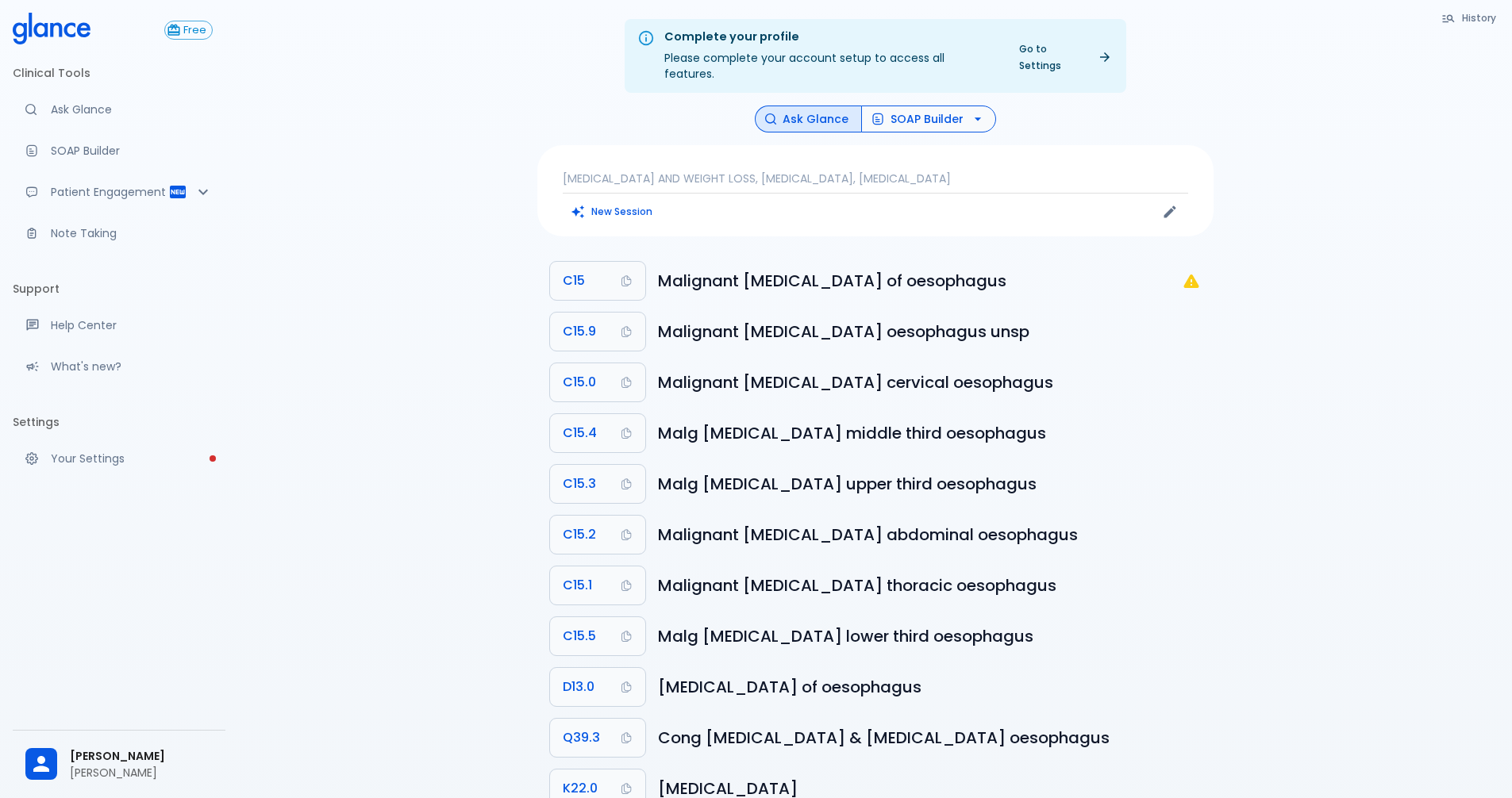
click at [724, 106] on button "SOAP Builder" at bounding box center [929, 120] width 135 height 28
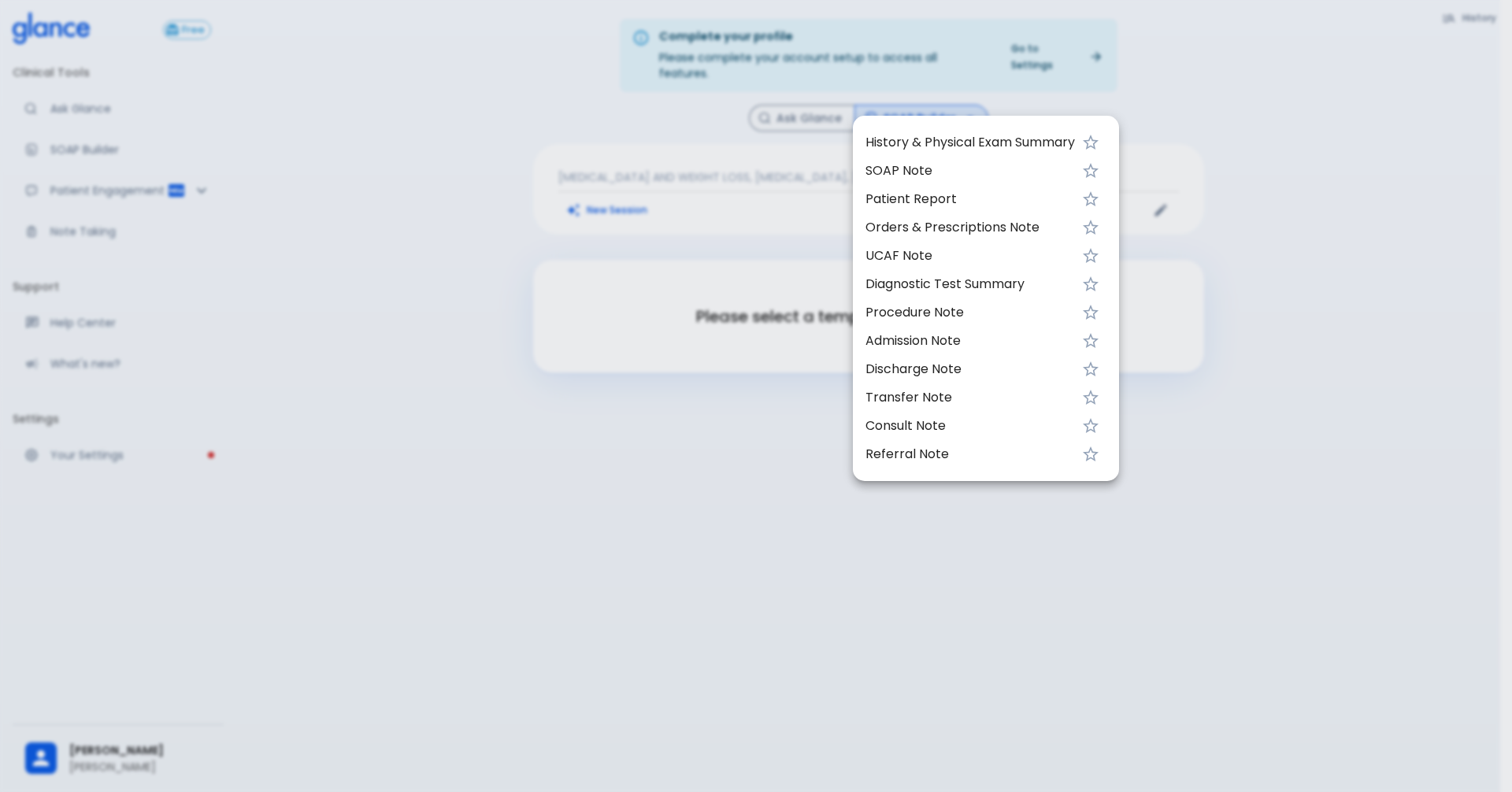
click at [719, 253] on span "UCAF Note" at bounding box center [970, 255] width 210 height 19
